Goal: Information Seeking & Learning: Understand process/instructions

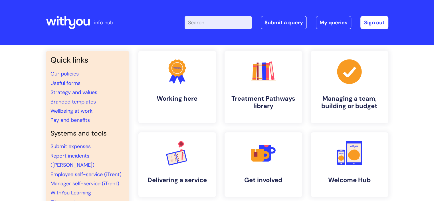
click at [203, 21] on input "Enter your search term here..." at bounding box center [218, 22] width 67 height 13
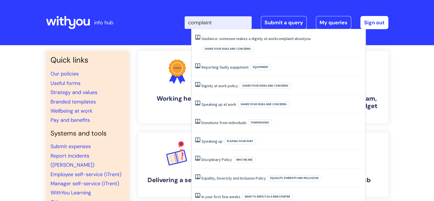
type input "complaint"
click button "Search" at bounding box center [0, 0] width 0 height 0
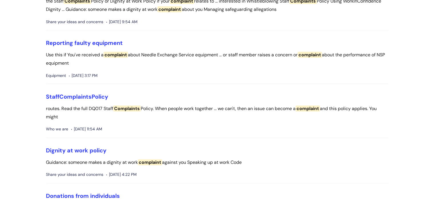
scroll to position [141, 0]
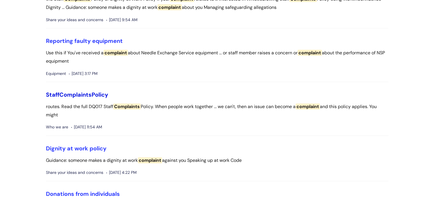
click at [107, 92] on link "Staff Complaints Policy" at bounding box center [77, 94] width 62 height 7
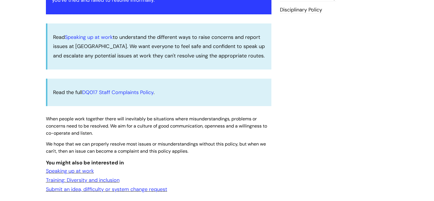
scroll to position [140, 0]
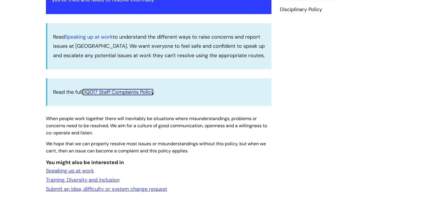
click at [107, 92] on link "DQ017 Staff Complaints Policy" at bounding box center [117, 91] width 71 height 7
